Goal: Use online tool/utility: Use online tool/utility

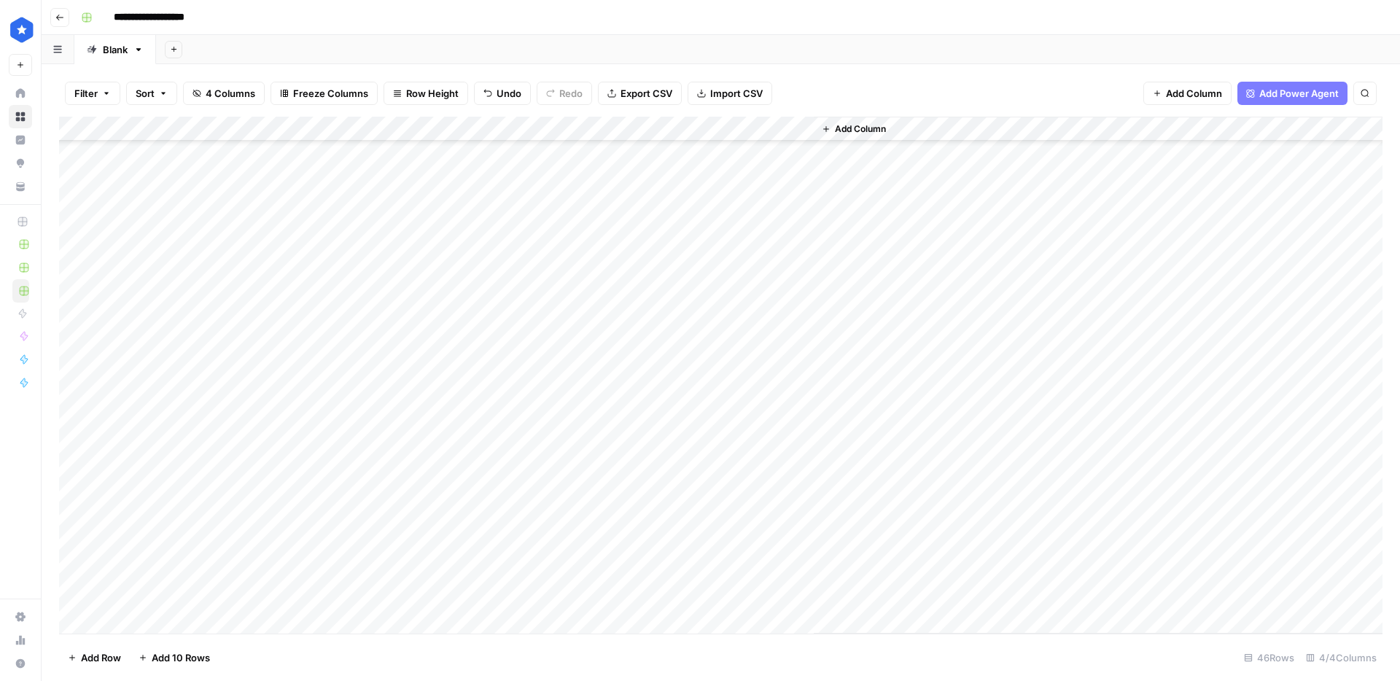
scroll to position [569, 0]
click at [796, 351] on div "Add Column" at bounding box center [720, 375] width 1323 height 517
click at [492, 279] on div "Add Column" at bounding box center [720, 375] width 1323 height 517
click at [489, 296] on div "Add Column" at bounding box center [720, 375] width 1323 height 517
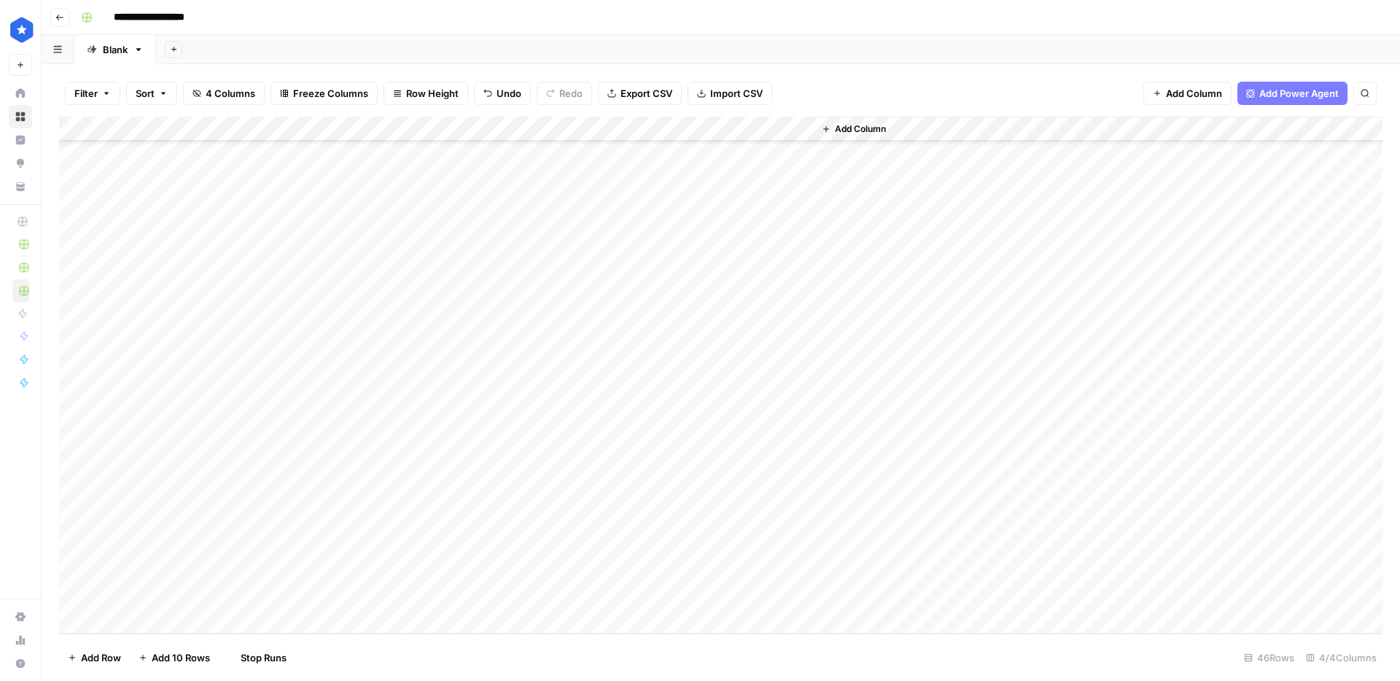
click at [490, 280] on div "Add Column" at bounding box center [720, 375] width 1323 height 517
click at [486, 321] on div "Add Column" at bounding box center [720, 375] width 1323 height 517
click at [486, 343] on div "Add Column" at bounding box center [720, 375] width 1323 height 517
click at [490, 378] on div "Add Column" at bounding box center [720, 375] width 1323 height 517
click at [489, 397] on div "Add Column" at bounding box center [720, 375] width 1323 height 517
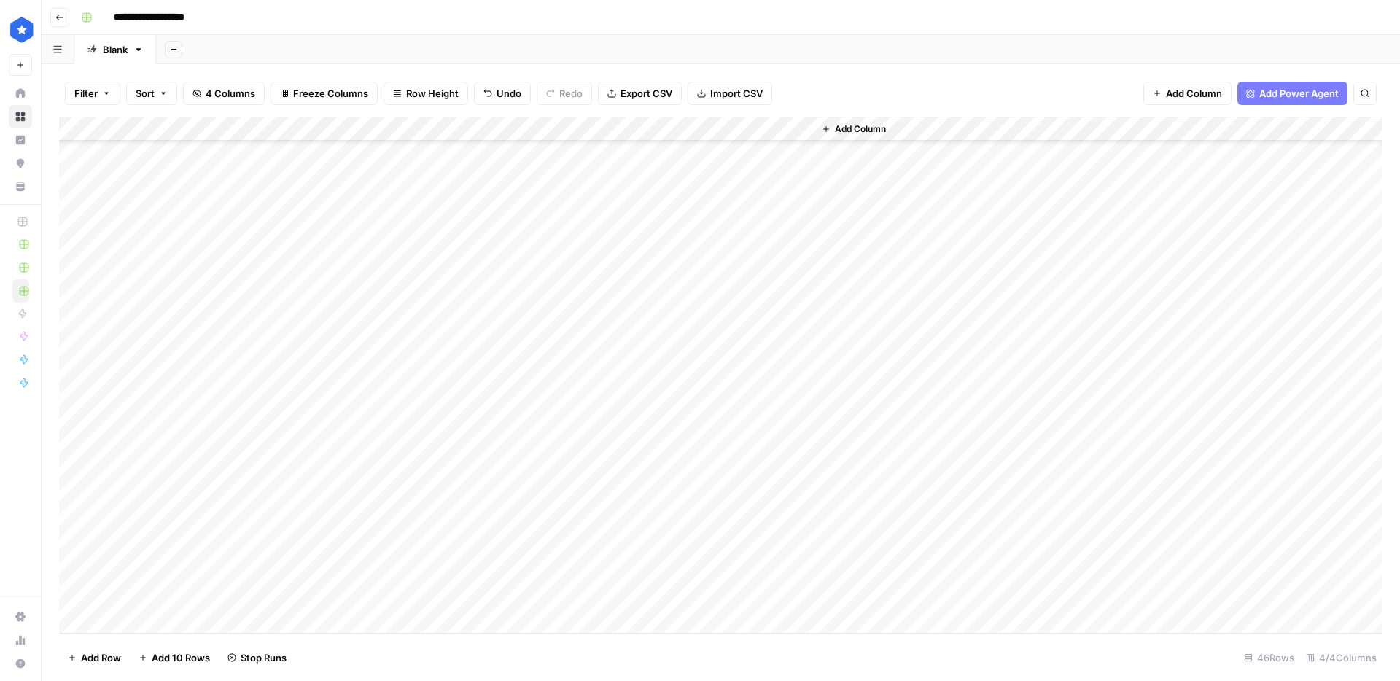
click at [491, 421] on div "Add Column" at bounding box center [720, 375] width 1323 height 517
click at [491, 451] on div "Add Column" at bounding box center [720, 375] width 1323 height 517
click at [491, 470] on div "Add Column" at bounding box center [720, 375] width 1323 height 517
click at [490, 503] on div "Add Column" at bounding box center [720, 375] width 1323 height 517
click at [487, 517] on div "Add Column" at bounding box center [720, 375] width 1323 height 517
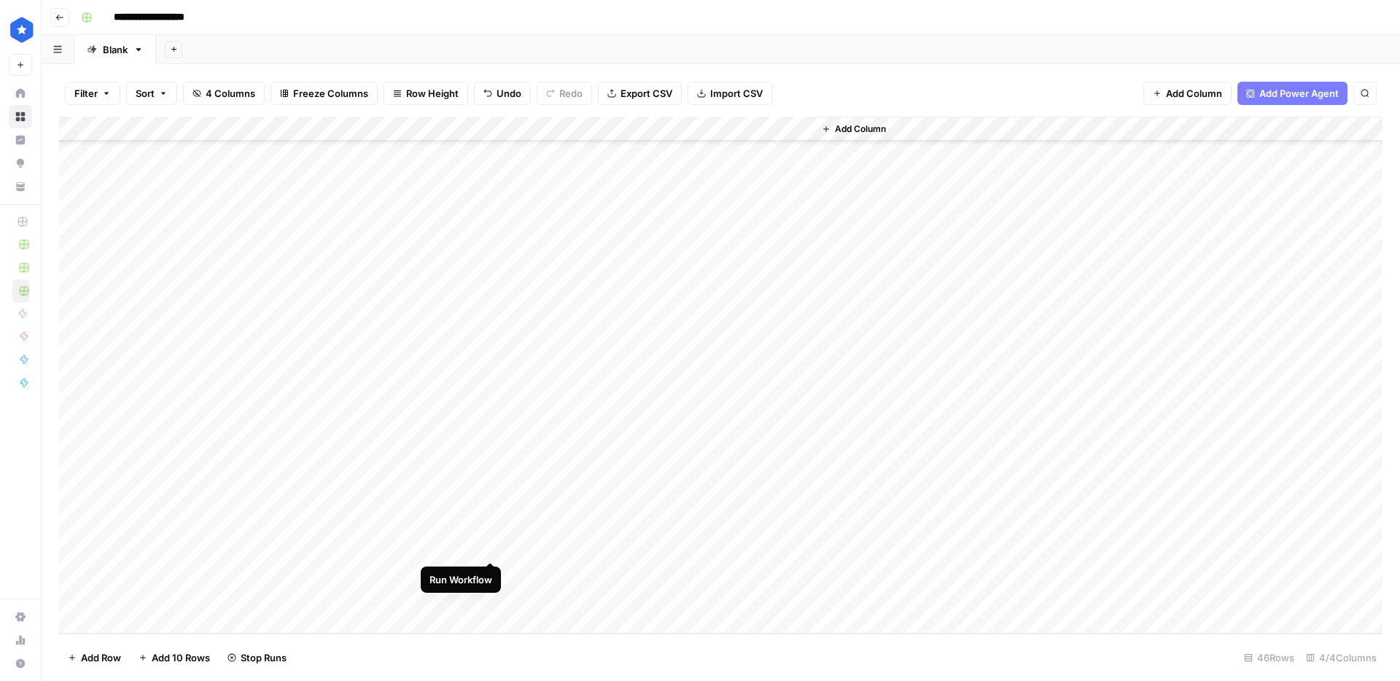
click at [489, 551] on div "Add Column" at bounding box center [720, 375] width 1323 height 517
click at [490, 569] on div "Add Column" at bounding box center [720, 375] width 1323 height 517
click at [490, 598] on div "Add Column" at bounding box center [720, 375] width 1323 height 517
